Goal: Check status: Check status

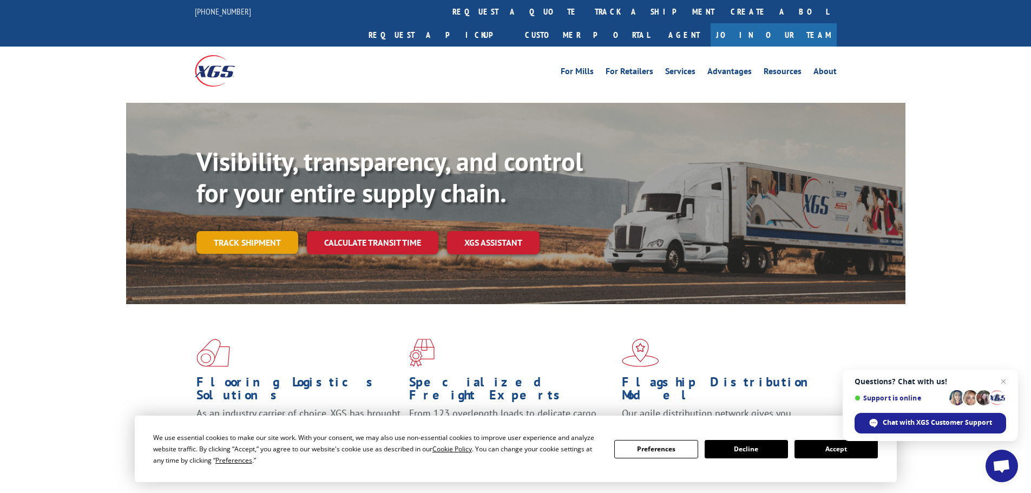
click at [252, 231] on link "Track shipment" at bounding box center [247, 242] width 102 height 23
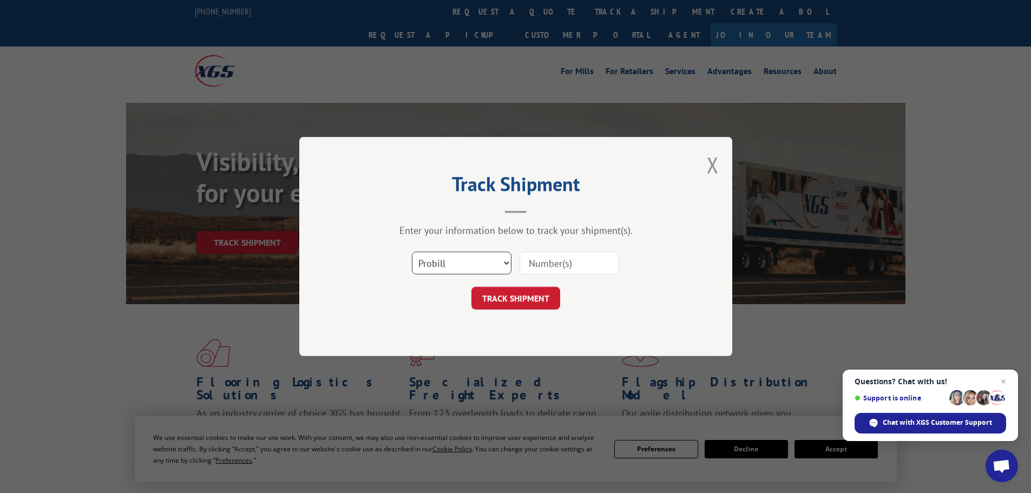
click at [458, 264] on select "Select category... Probill BOL PO" at bounding box center [462, 263] width 100 height 23
drag, startPoint x: 458, startPoint y: 264, endPoint x: 478, endPoint y: 265, distance: 20.6
click at [458, 263] on select "Select category... Probill BOL PO" at bounding box center [462, 263] width 100 height 23
drag, startPoint x: 540, startPoint y: 266, endPoint x: 552, endPoint y: 260, distance: 13.6
click at [541, 264] on input at bounding box center [569, 263] width 100 height 23
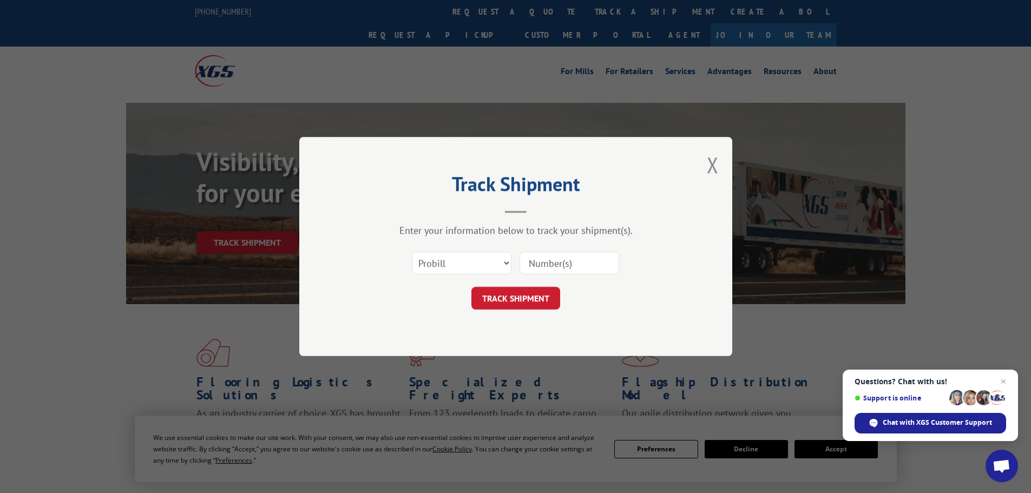
paste input "F8354445"
type input "F8354445"
click at [513, 292] on button "TRACK SHIPMENT" at bounding box center [515, 298] width 89 height 23
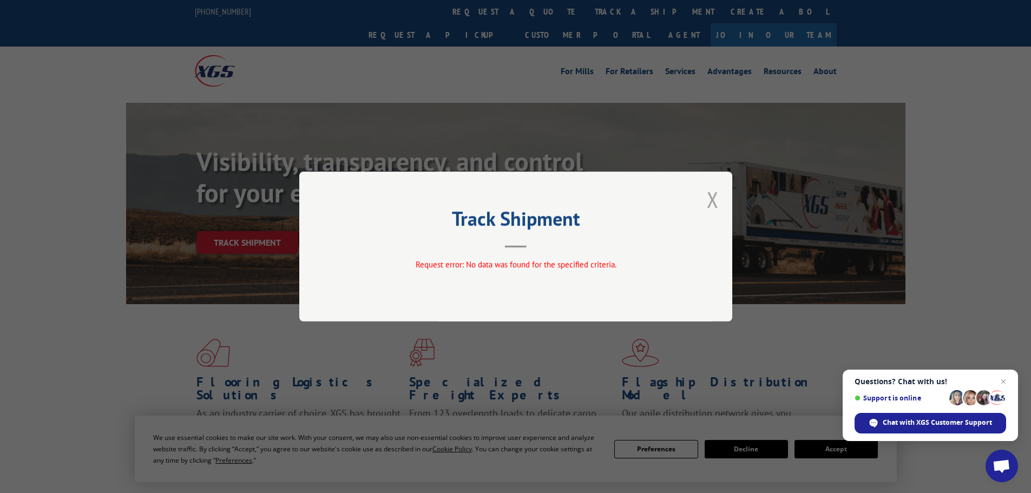
click at [712, 196] on button "Close modal" at bounding box center [713, 199] width 12 height 29
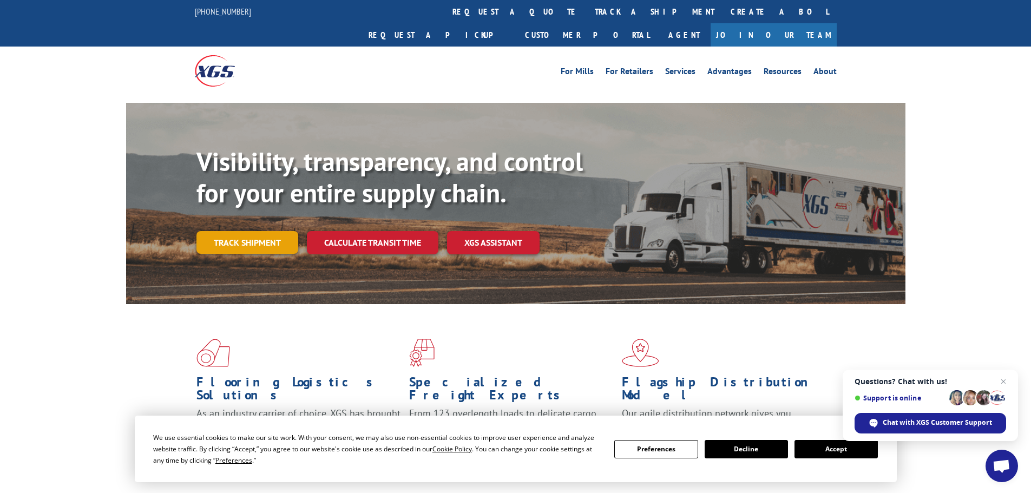
click at [251, 231] on link "Track shipment" at bounding box center [247, 242] width 102 height 23
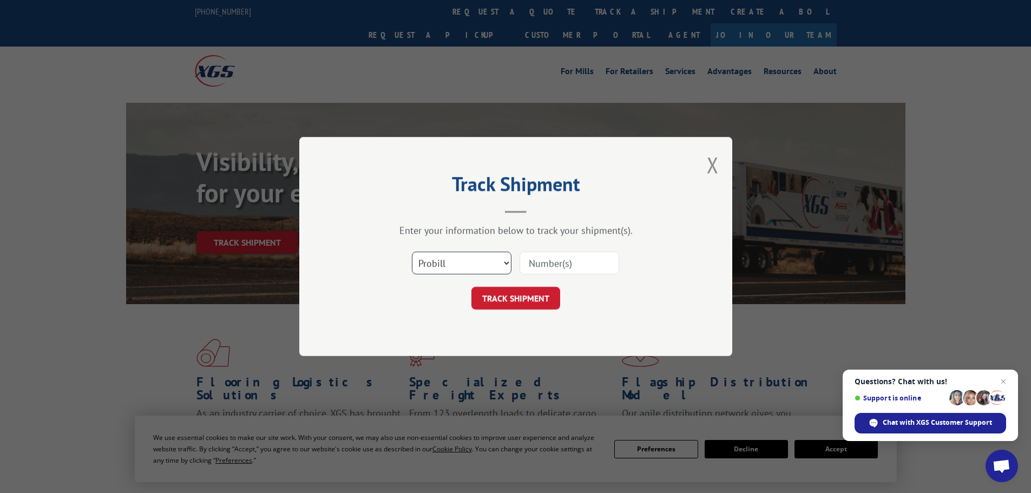
click at [460, 265] on select "Select category... Probill BOL PO" at bounding box center [462, 263] width 100 height 23
select select "po"
click at [412, 252] on select "Select category... Probill BOL PO" at bounding box center [462, 263] width 100 height 23
drag, startPoint x: 575, startPoint y: 265, endPoint x: 584, endPoint y: 254, distance: 13.8
click at [577, 262] on input at bounding box center [569, 263] width 100 height 23
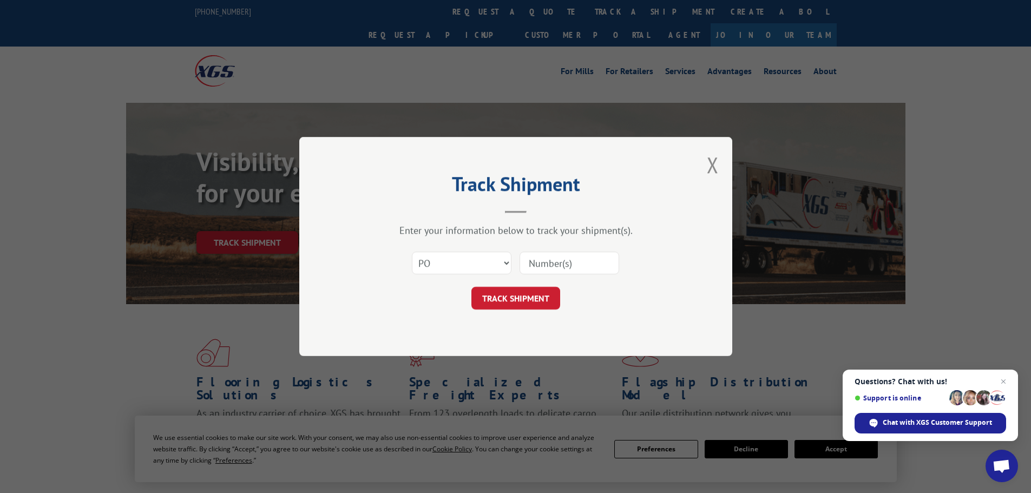
paste input "23531726"
type input "23531726"
click at [509, 295] on button "TRACK SHIPMENT" at bounding box center [515, 298] width 89 height 23
